Goal: Check status: Check status

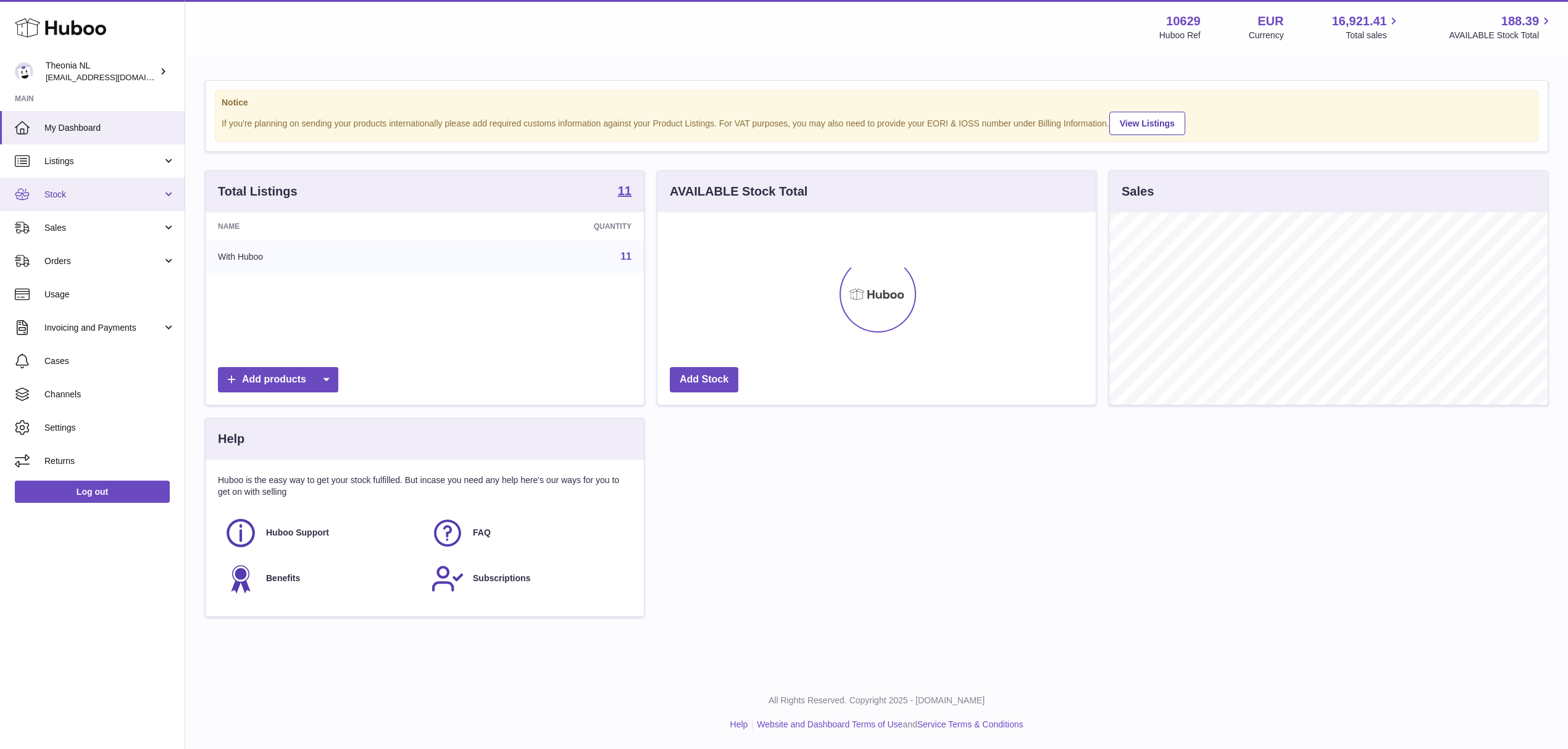
scroll to position [192, 438]
click at [95, 233] on span "Sales" at bounding box center [103, 228] width 118 height 12
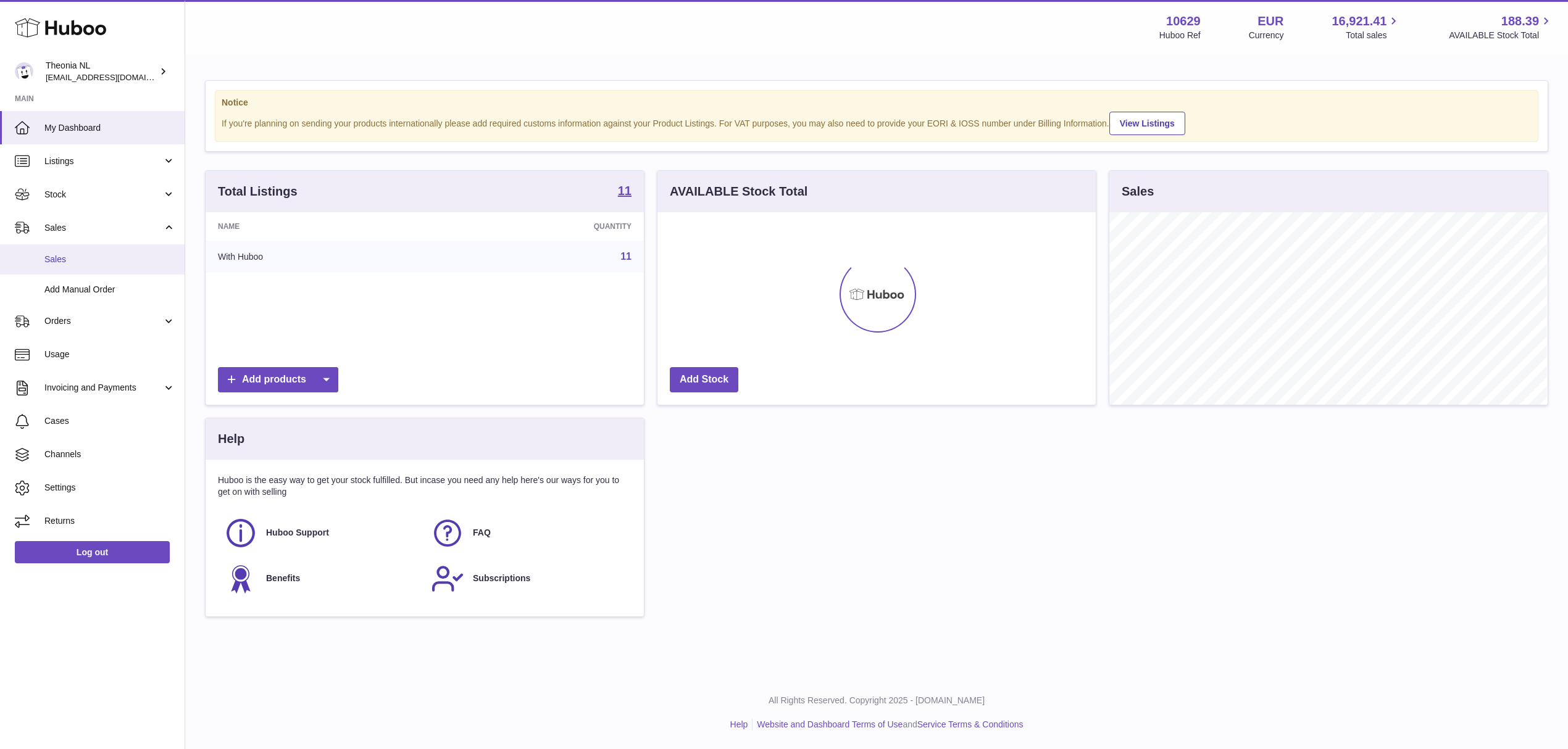
drag, startPoint x: 77, startPoint y: 271, endPoint x: 111, endPoint y: 278, distance: 34.7
click at [77, 265] on span "Sales" at bounding box center [110, 260] width 131 height 12
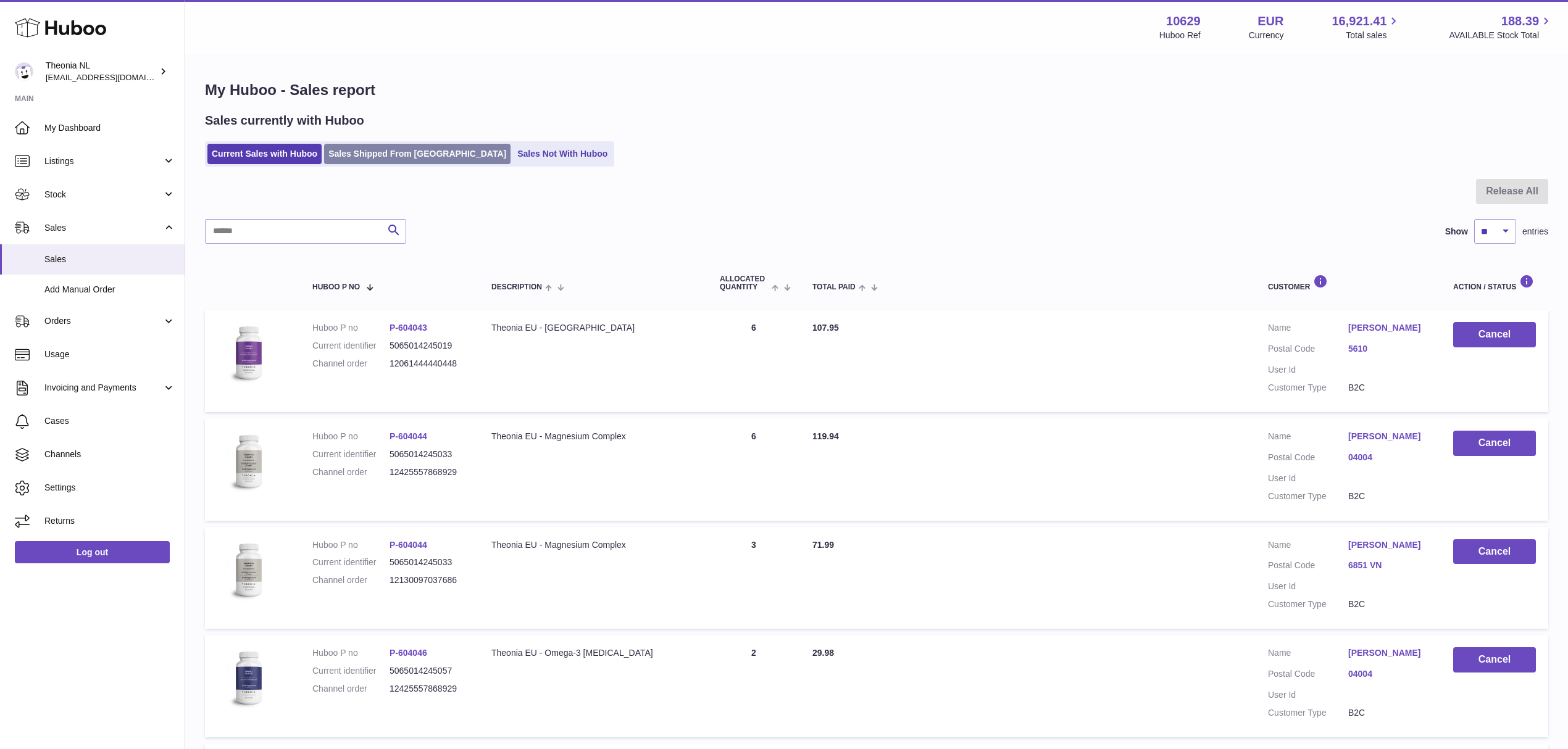
click at [422, 162] on link "Sales Shipped From Huboo" at bounding box center [417, 154] width 186 height 20
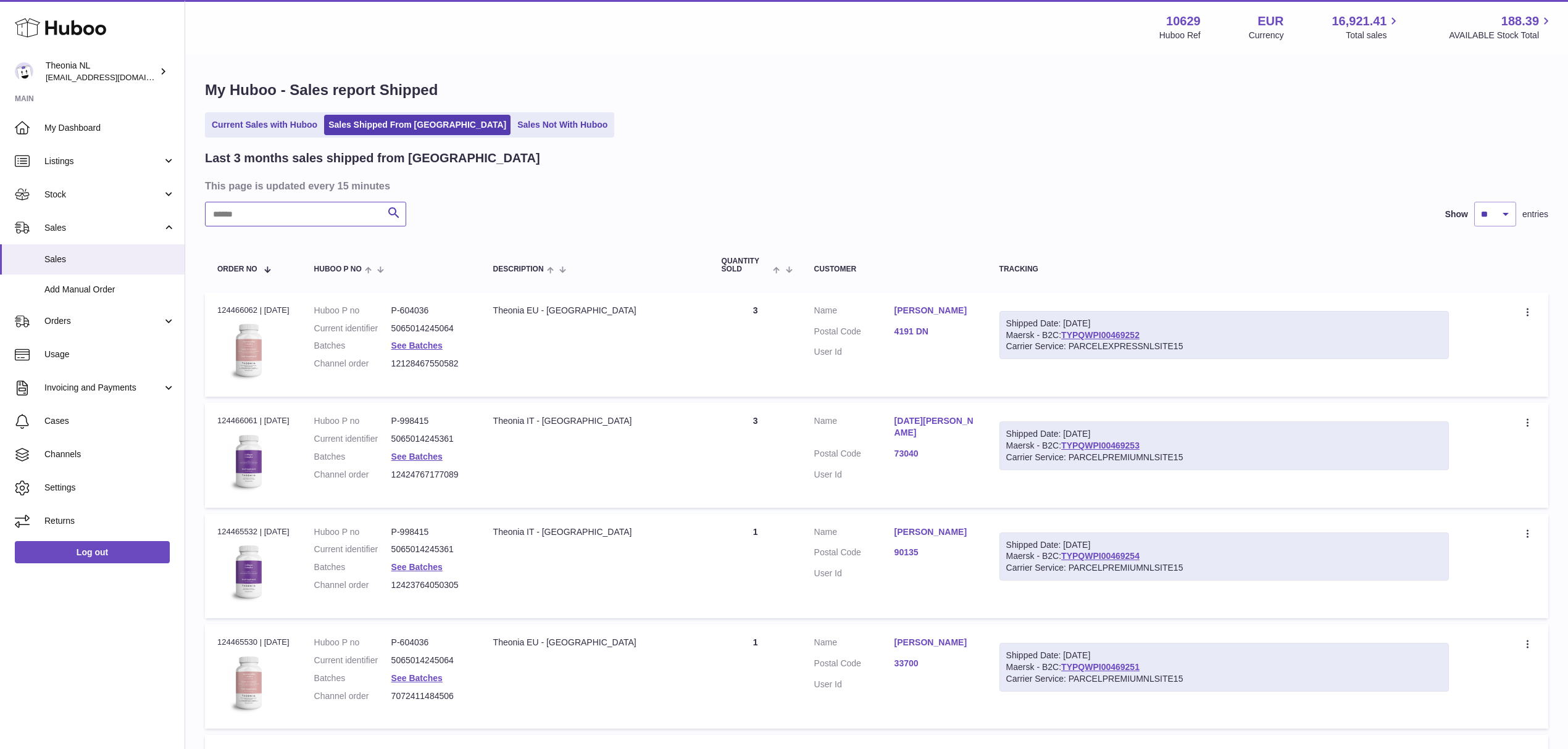
click at [336, 227] on input "text" at bounding box center [305, 214] width 201 height 25
paste input "**********"
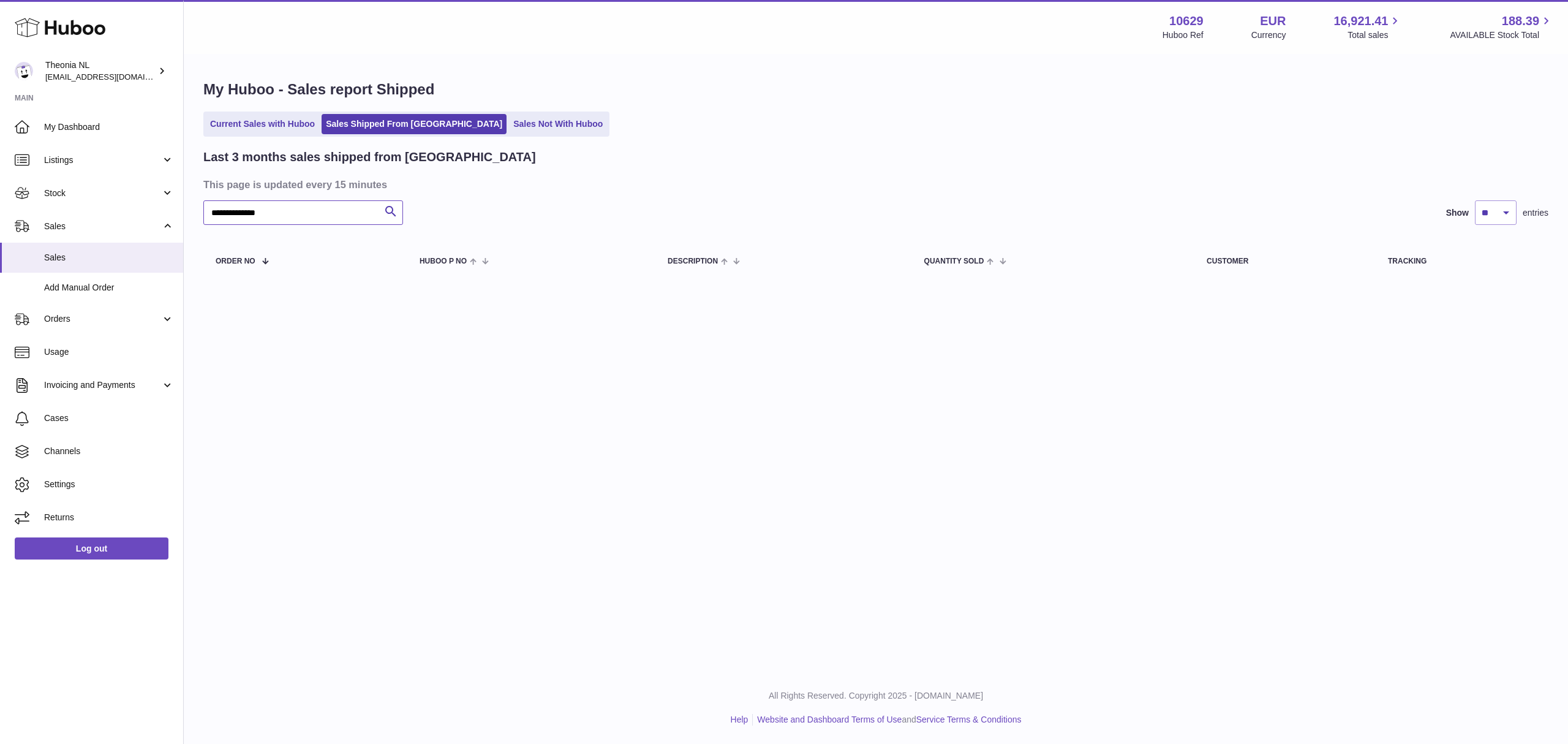
type input "**********"
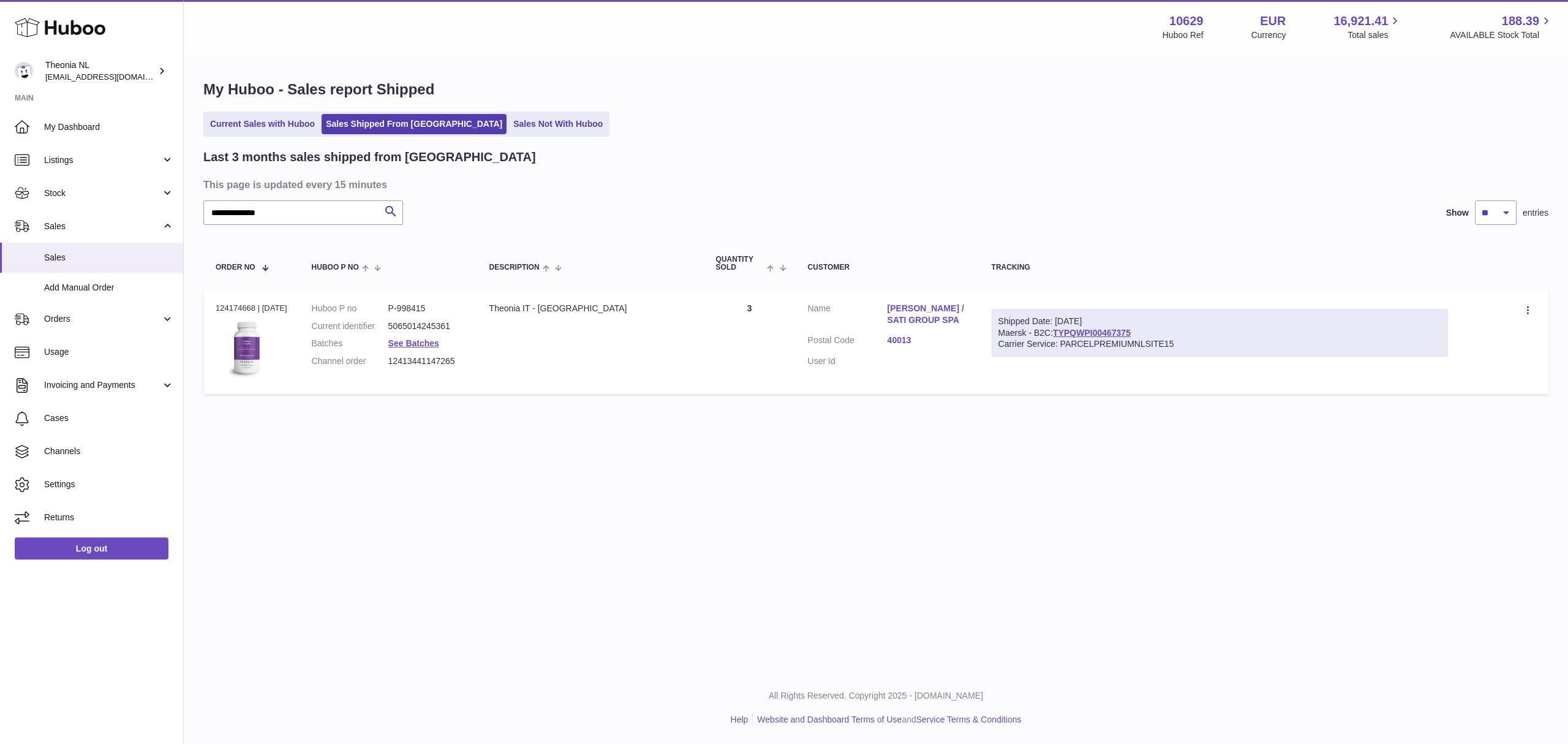
click at [917, 326] on link "Claudia Tonelli /SATI GROUP SPA" at bounding box center [927, 314] width 80 height 23
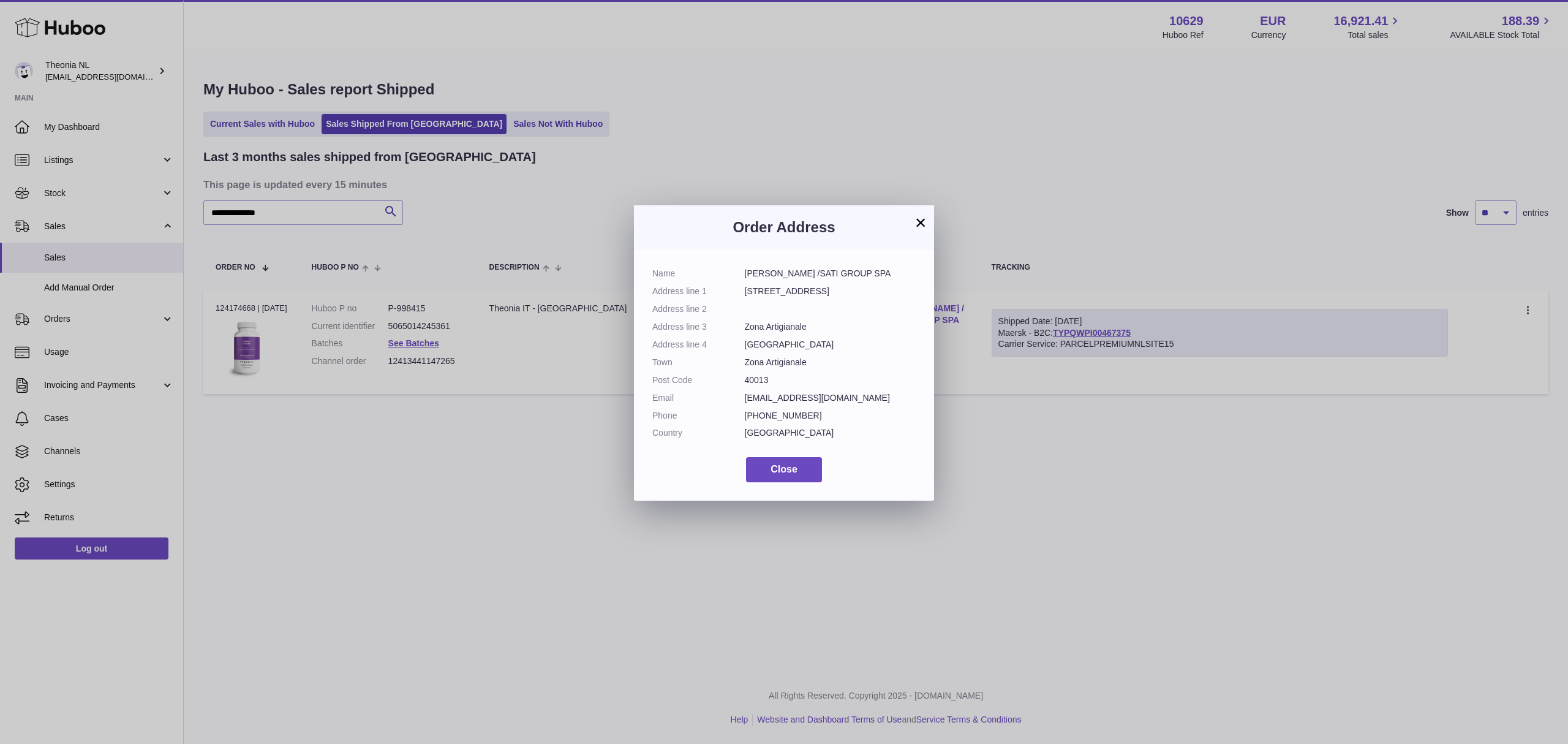
drag, startPoint x: 915, startPoint y: 221, endPoint x: 1201, endPoint y: 3, distance: 359.6
click at [915, 218] on button "×" at bounding box center [921, 222] width 15 height 15
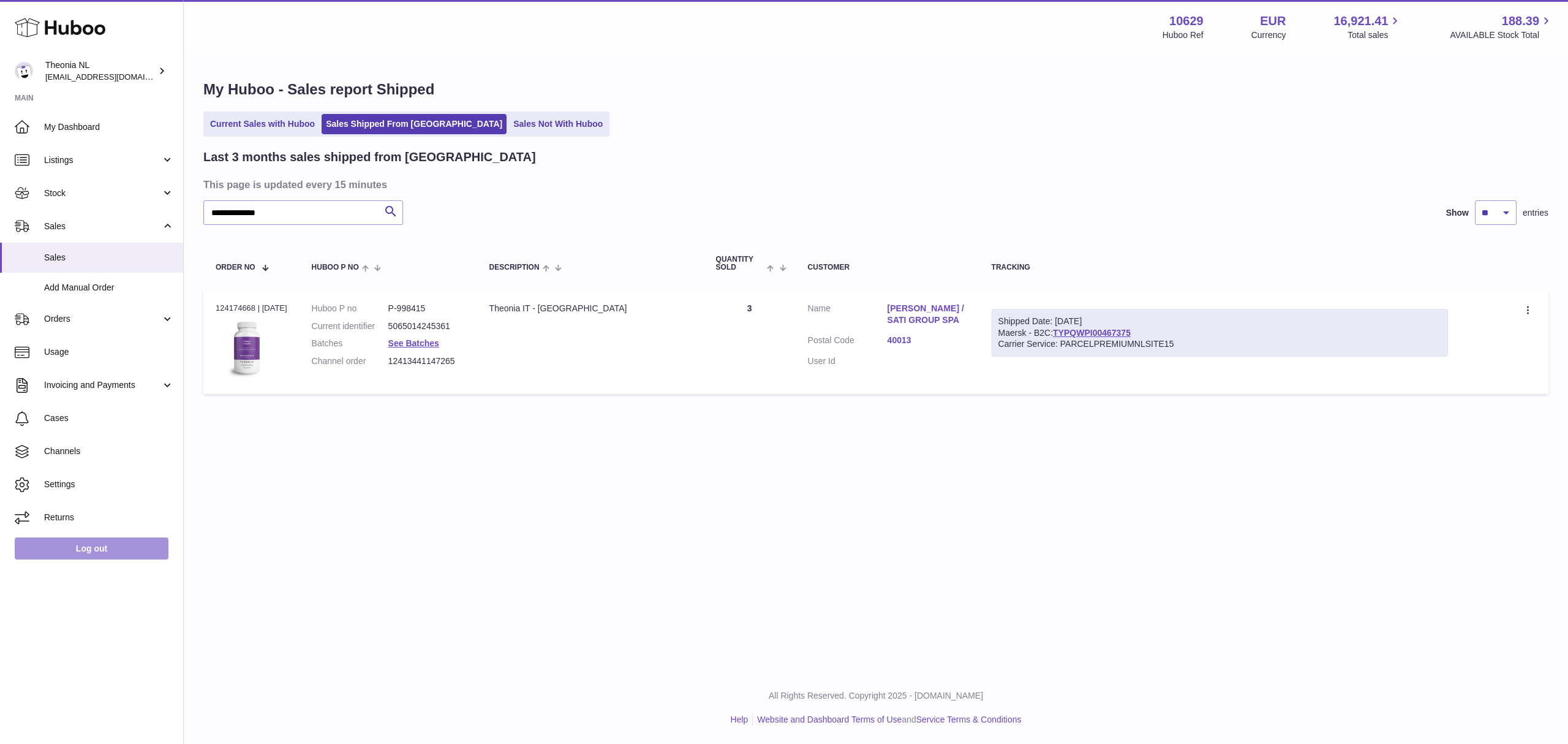
click at [88, 559] on link "Log out" at bounding box center [92, 548] width 154 height 22
